Goal: Task Accomplishment & Management: Manage account settings

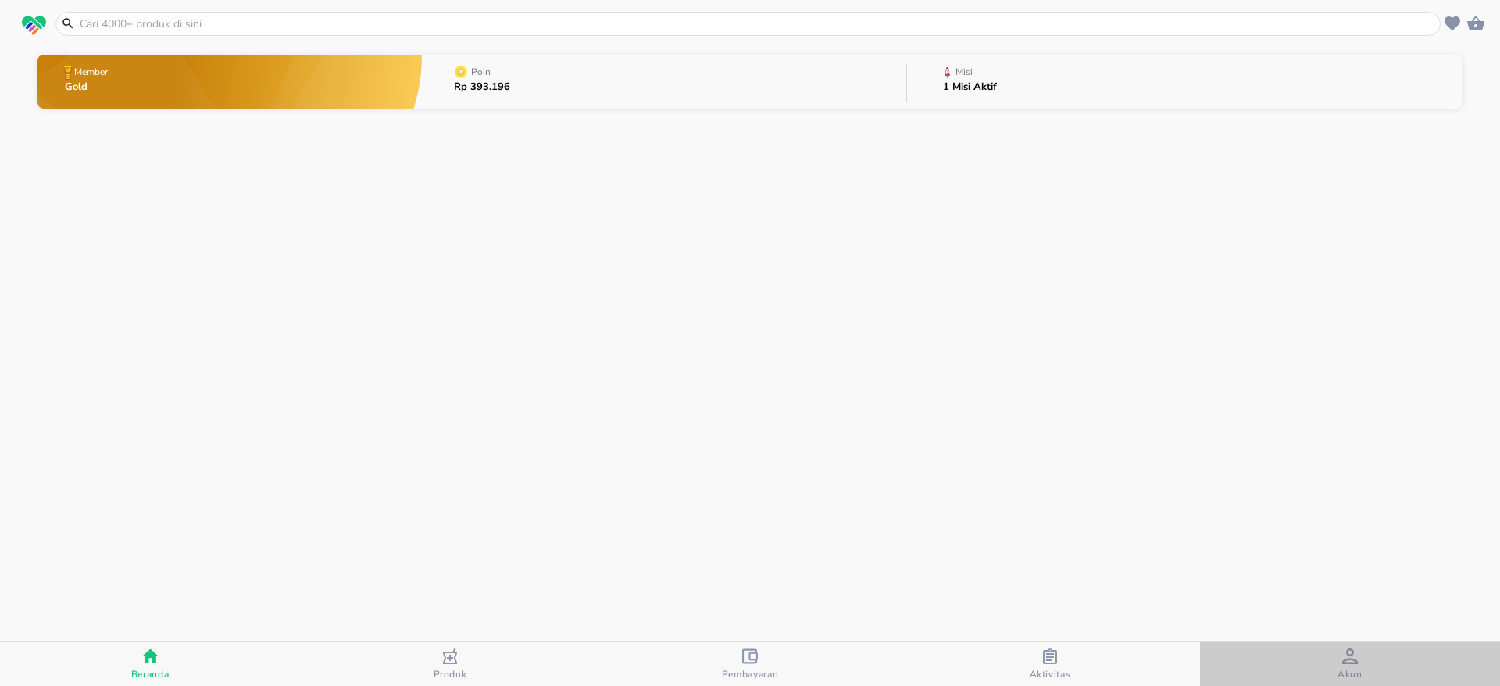
click at [1359, 671] on span "Akun" at bounding box center [1349, 674] width 25 height 12
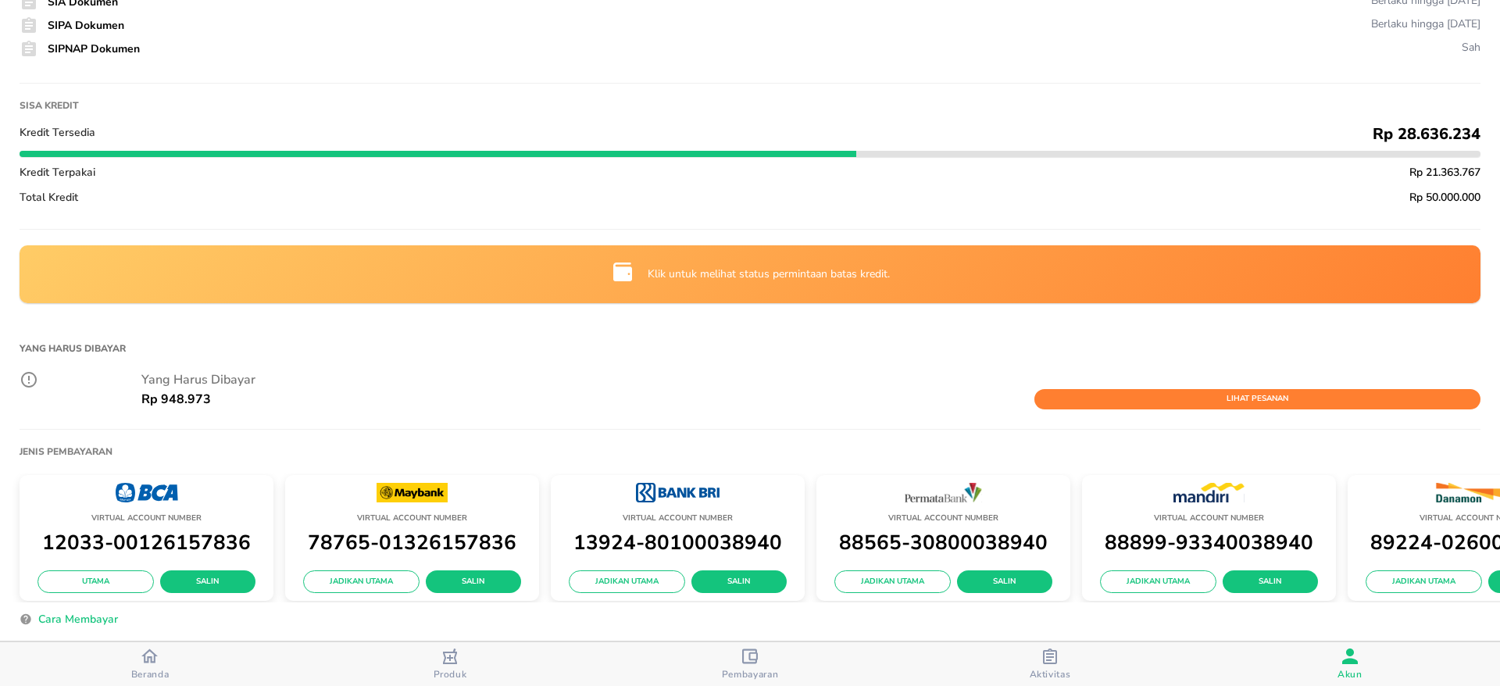
scroll to position [241, 0]
click at [734, 575] on span "Salin" at bounding box center [739, 582] width 70 height 14
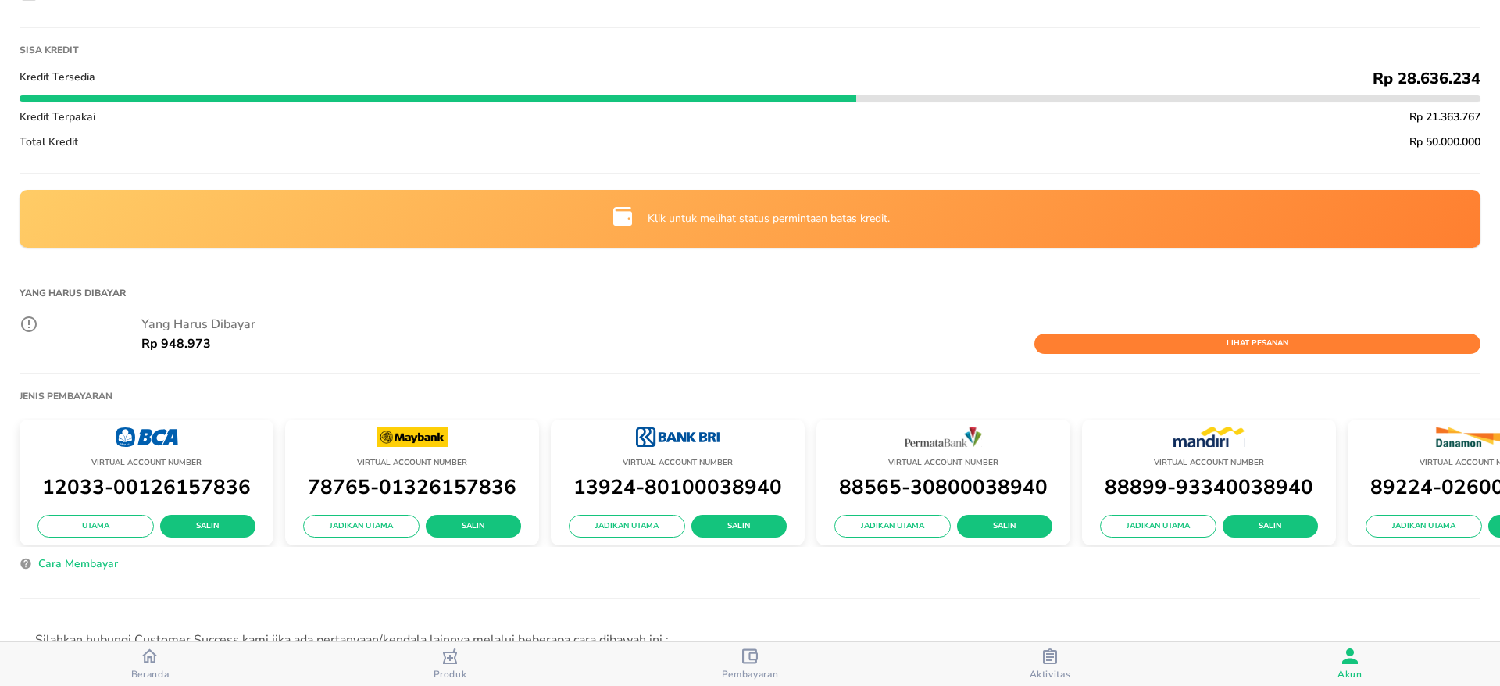
scroll to position [298, 0]
